Goal: Check status: Check status

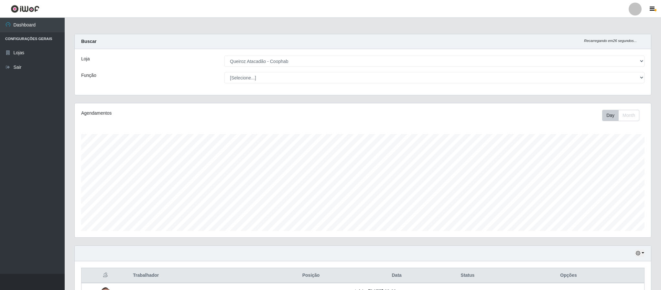
select select "463"
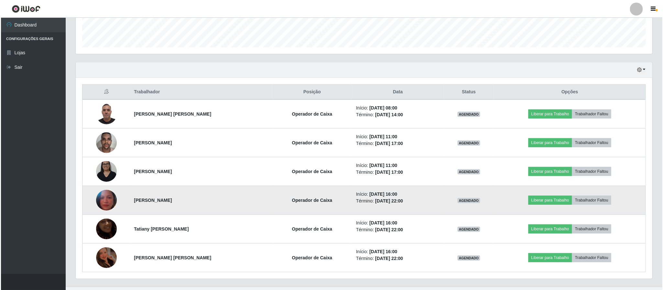
scroll to position [188, 0]
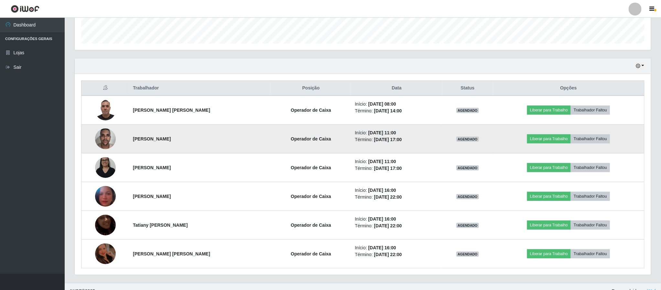
click at [113, 143] on img at bounding box center [105, 138] width 21 height 27
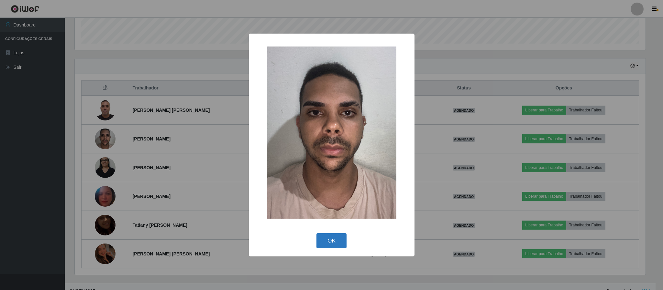
click at [329, 244] on button "OK" at bounding box center [331, 240] width 30 height 15
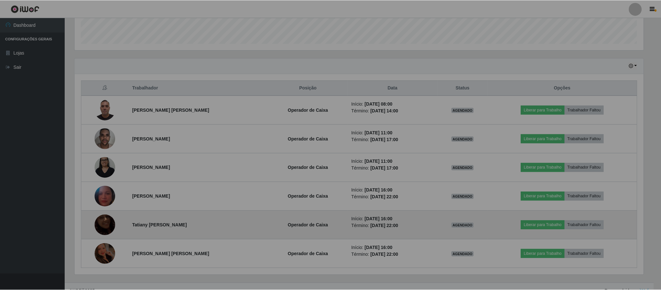
scroll to position [135, 576]
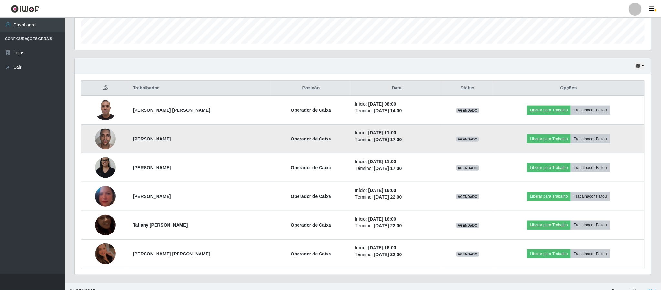
click at [109, 146] on img at bounding box center [105, 138] width 21 height 27
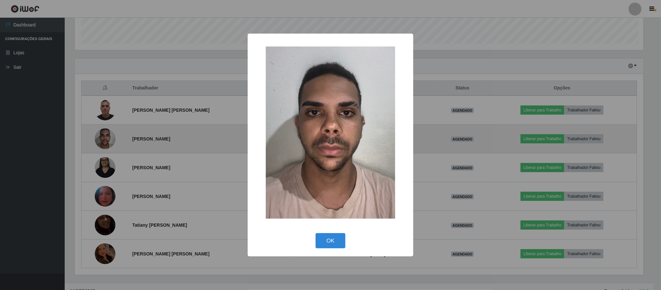
scroll to position [135, 570]
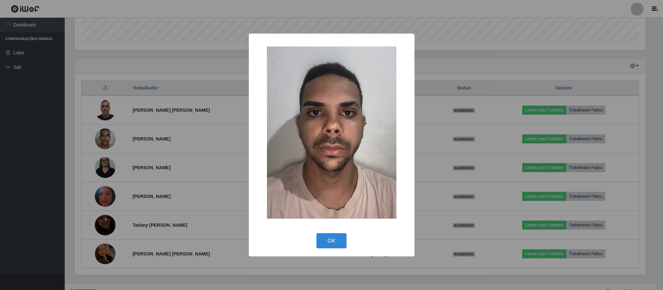
click at [441, 112] on div "× OK Cancel" at bounding box center [331, 145] width 663 height 290
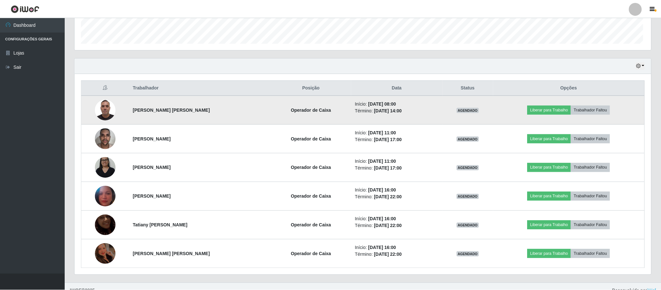
scroll to position [135, 576]
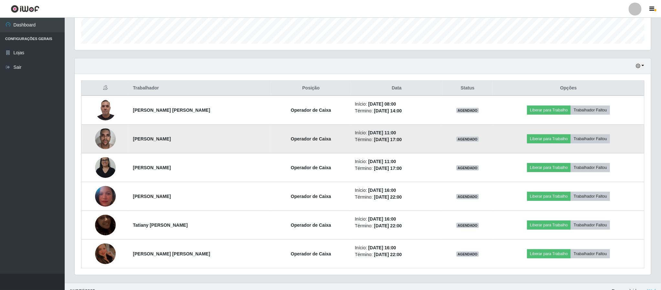
click at [229, 141] on td "[PERSON_NAME]" at bounding box center [200, 139] width 142 height 29
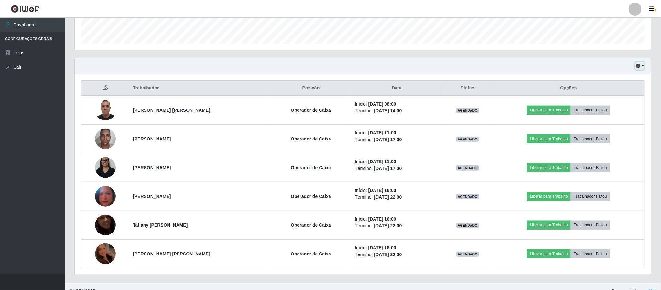
click at [642, 65] on button "button" at bounding box center [639, 65] width 9 height 7
click at [623, 116] on button "1 Semana" at bounding box center [618, 119] width 51 height 14
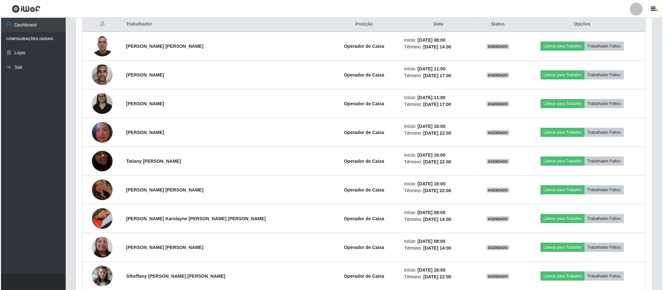
scroll to position [248, 0]
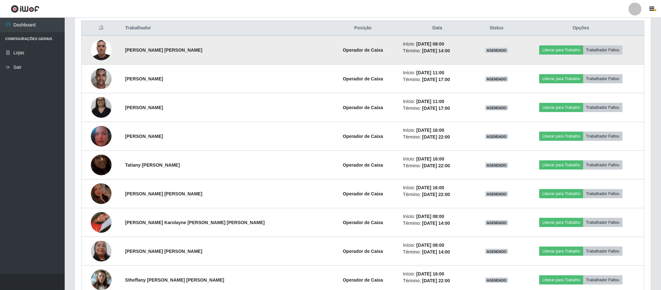
click at [106, 53] on img at bounding box center [101, 49] width 21 height 27
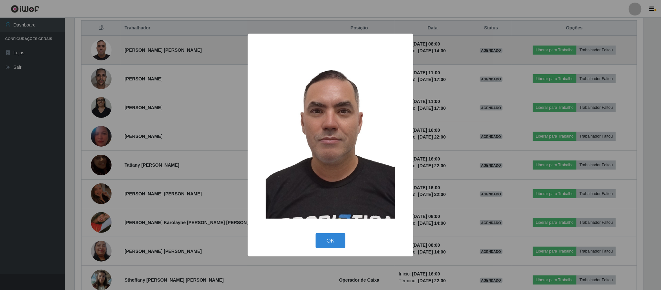
scroll to position [135, 570]
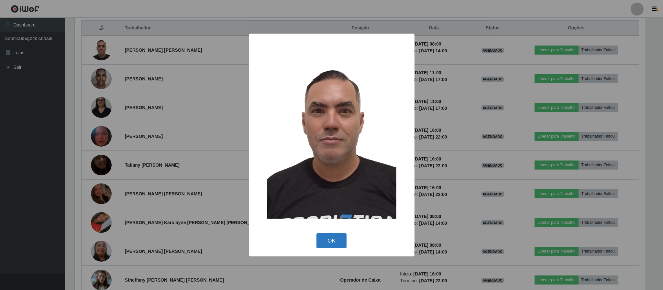
click at [339, 239] on button "OK" at bounding box center [331, 240] width 30 height 15
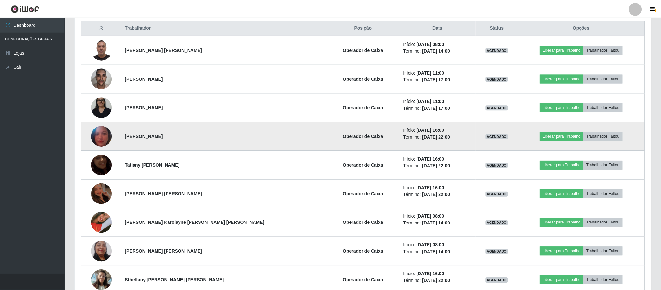
scroll to position [135, 576]
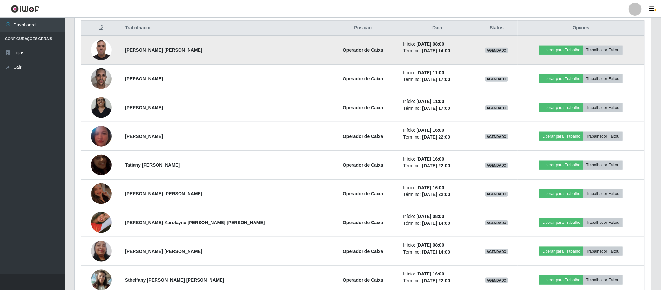
click at [110, 52] on img at bounding box center [101, 49] width 21 height 27
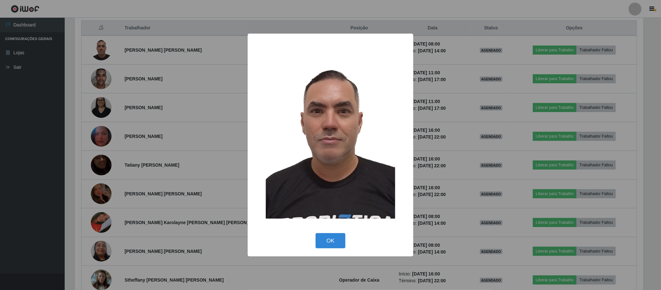
scroll to position [135, 570]
click at [327, 242] on button "OK" at bounding box center [331, 240] width 30 height 15
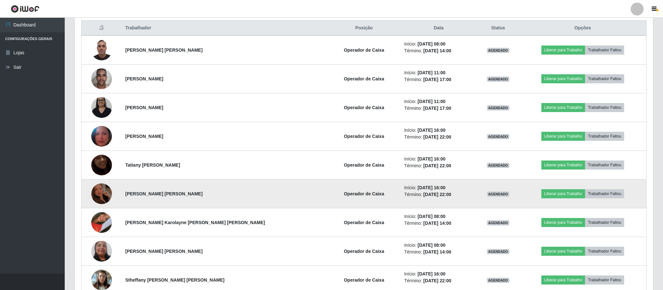
scroll to position [135, 576]
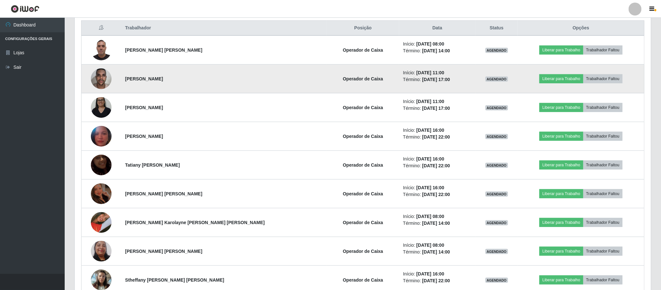
click at [112, 83] on img at bounding box center [101, 78] width 21 height 27
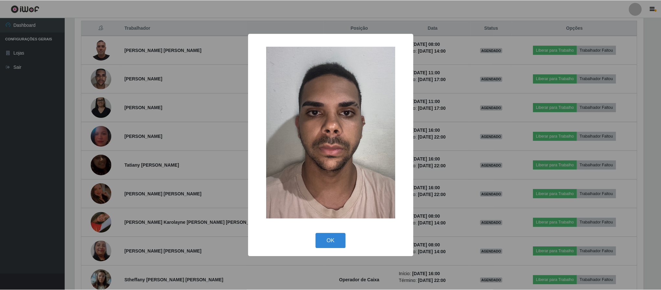
scroll to position [135, 570]
click at [330, 243] on button "OK" at bounding box center [331, 240] width 30 height 15
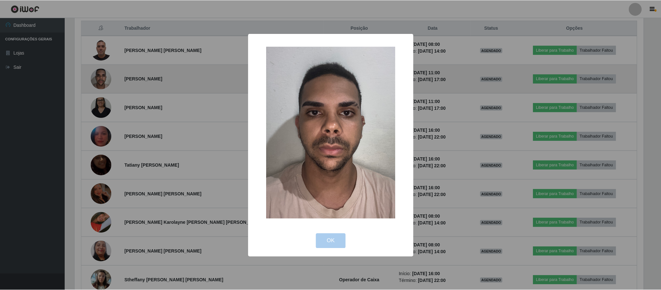
scroll to position [135, 576]
